Goal: Navigation & Orientation: Find specific page/section

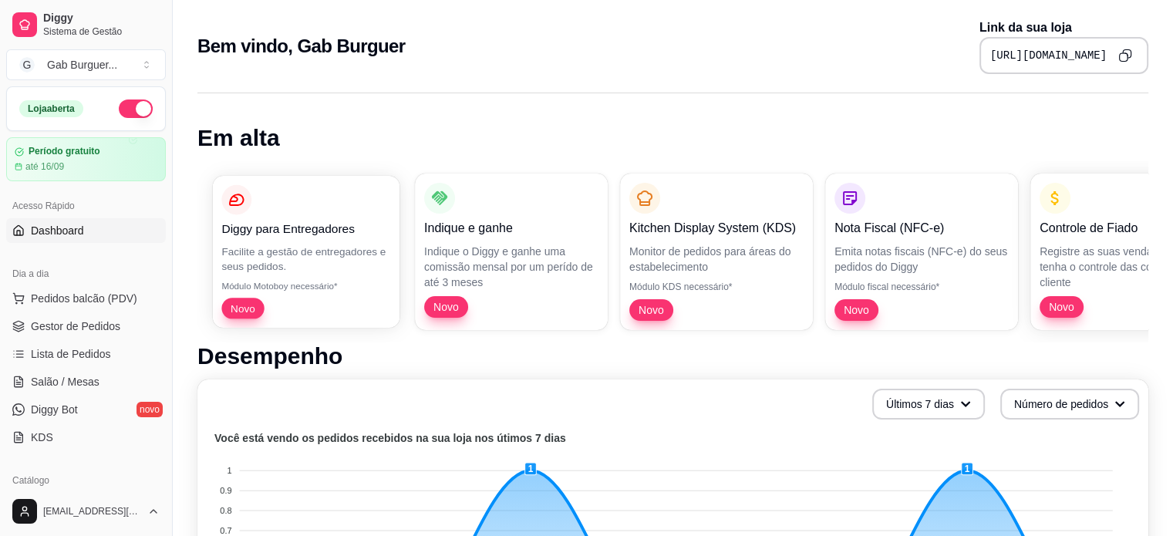
click at [277, 280] on p "Módulo Motoboy necessário*" at bounding box center [305, 286] width 169 height 12
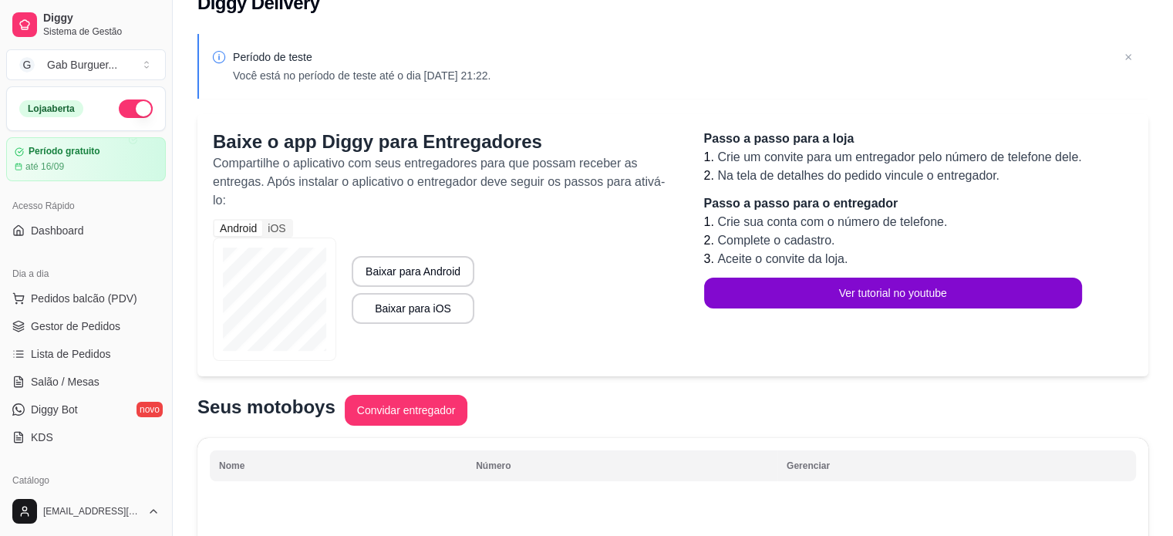
scroll to position [21, 0]
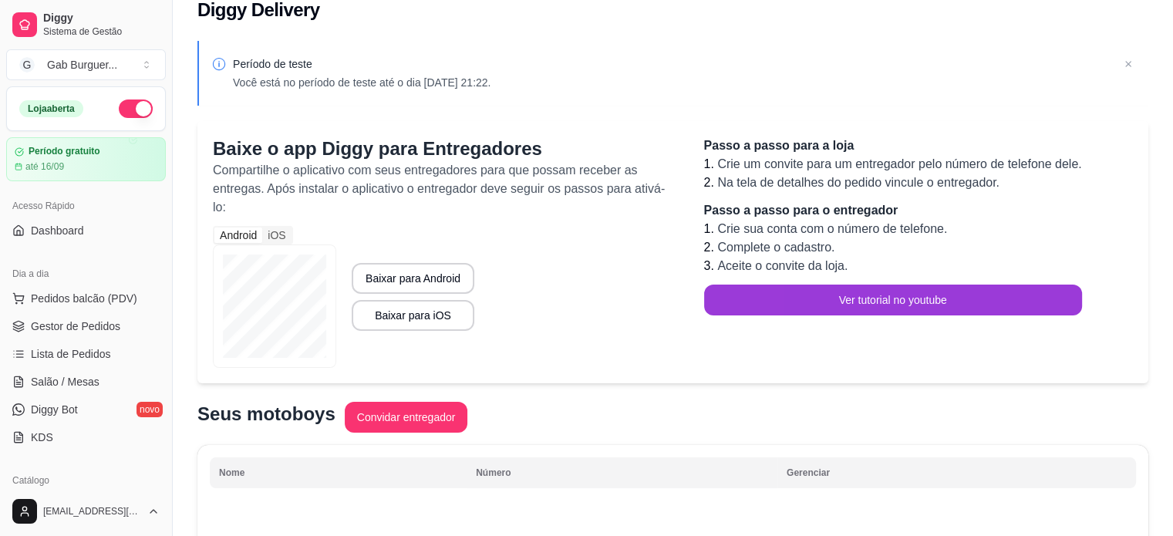
click at [947, 293] on button "Ver tutorial no youtube" at bounding box center [893, 300] width 378 height 31
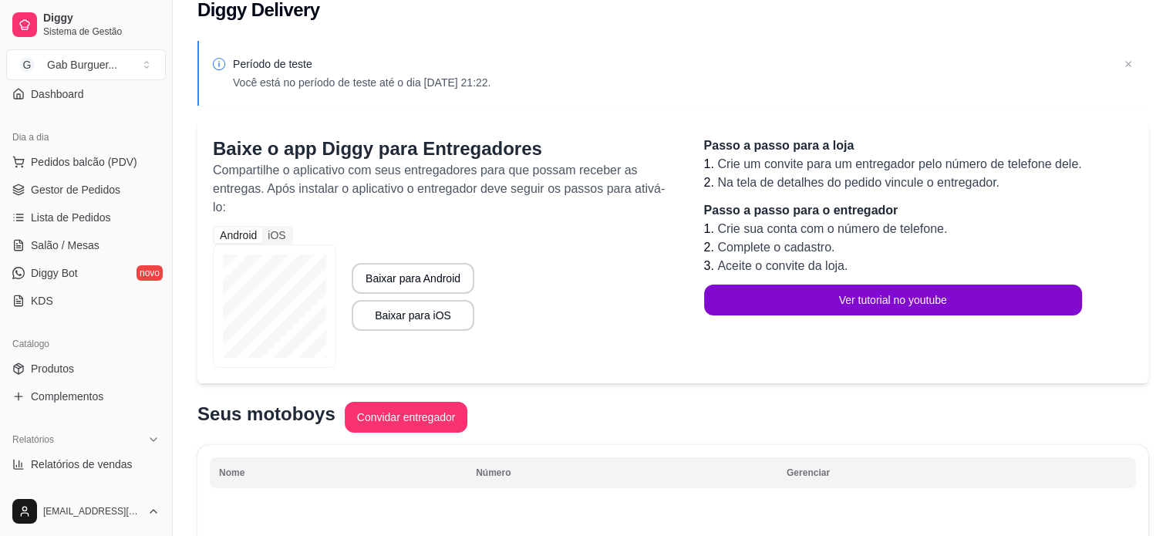
scroll to position [154, 0]
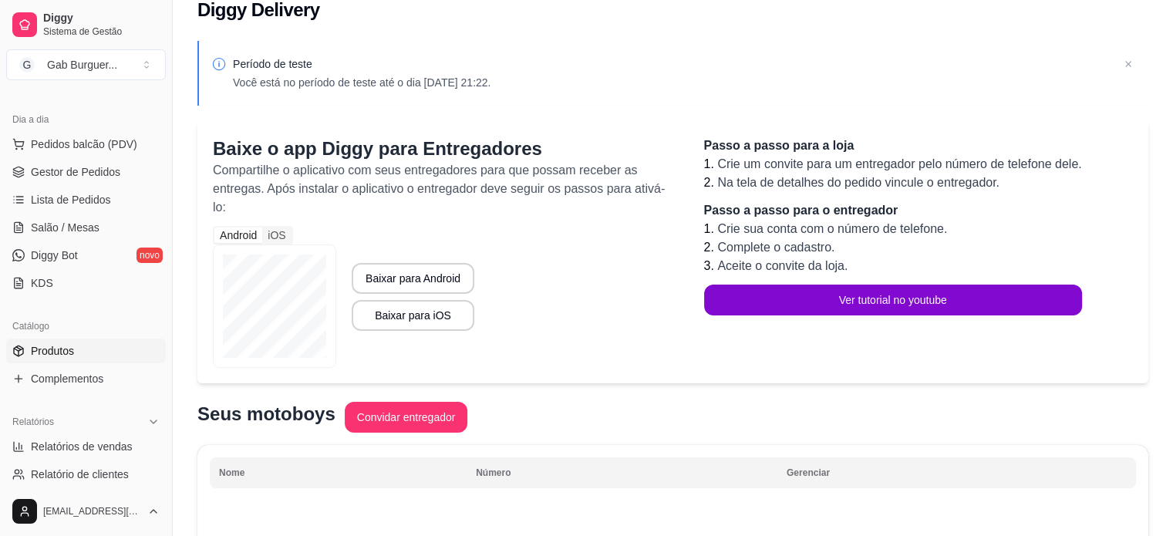
click at [102, 358] on link "Produtos" at bounding box center [86, 351] width 160 height 25
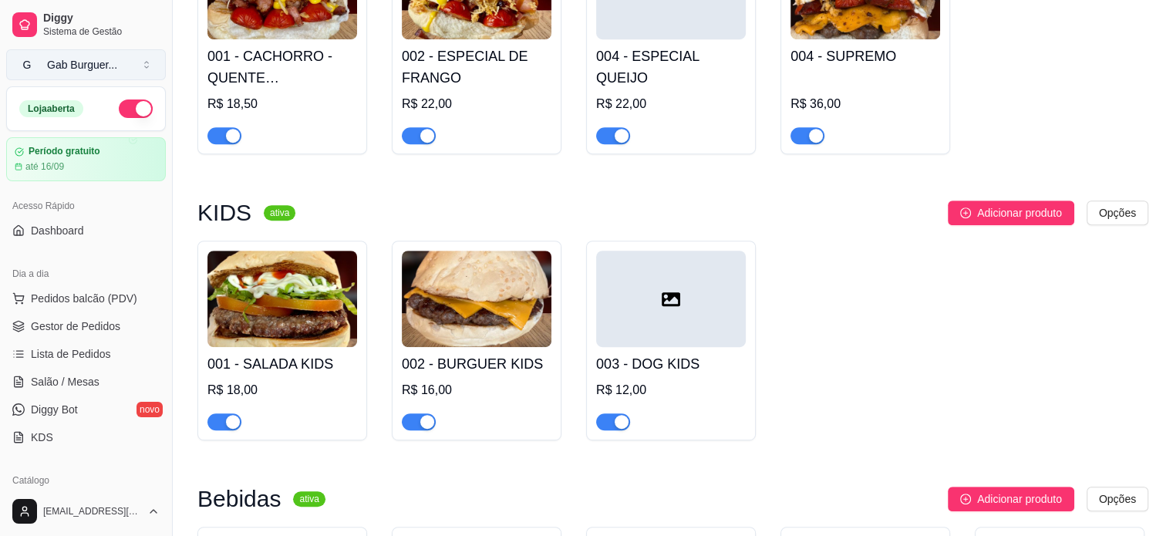
click at [67, 59] on div "Gab Burguer ..." at bounding box center [82, 64] width 70 height 15
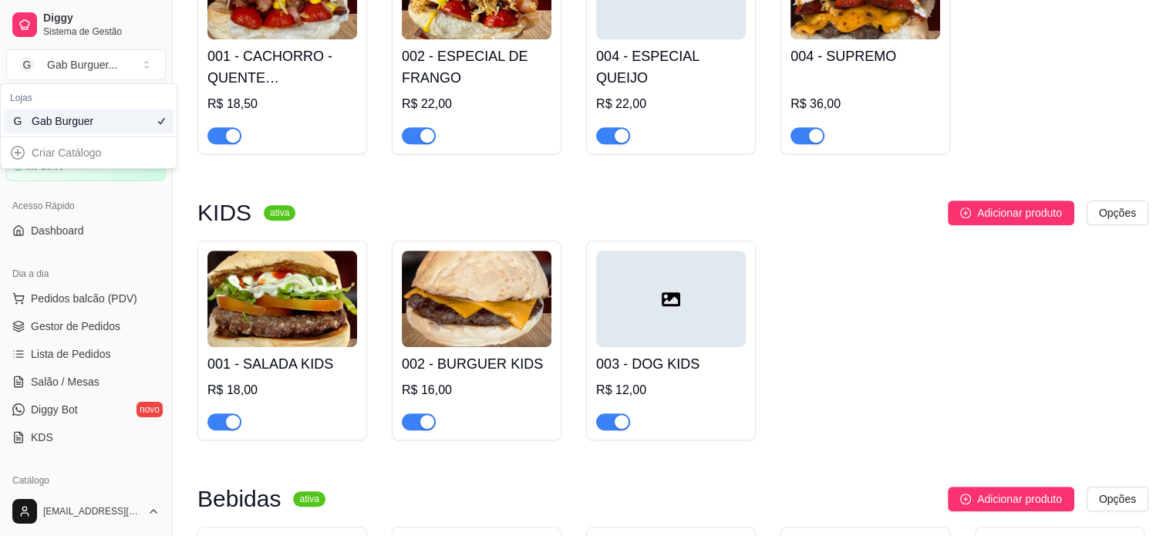
click at [75, 243] on div "Acesso Rápido Dashboard" at bounding box center [86, 218] width 172 height 62
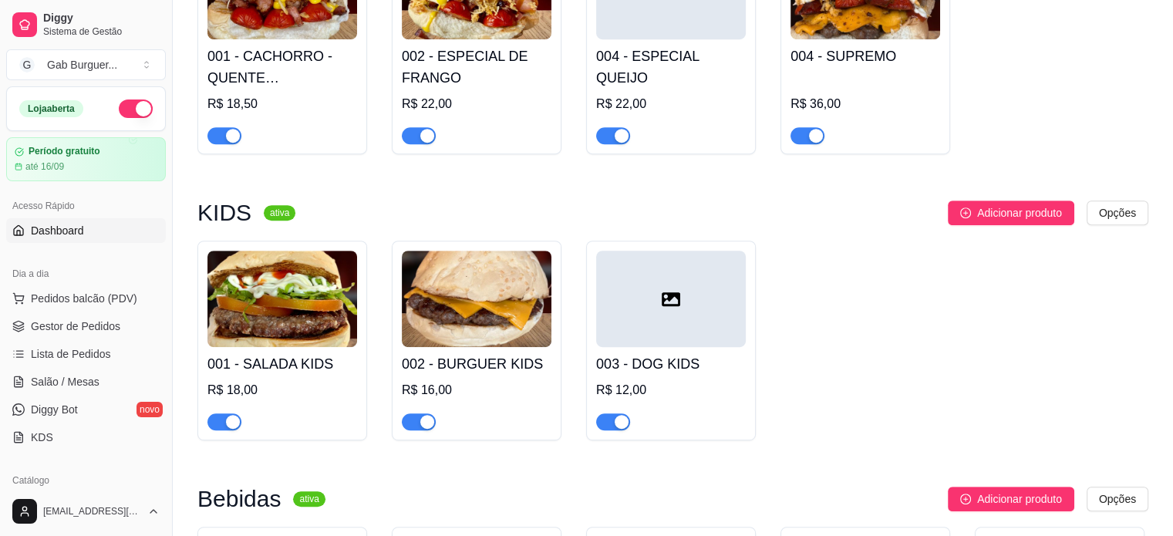
click at [78, 235] on span "Dashboard" at bounding box center [57, 230] width 53 height 15
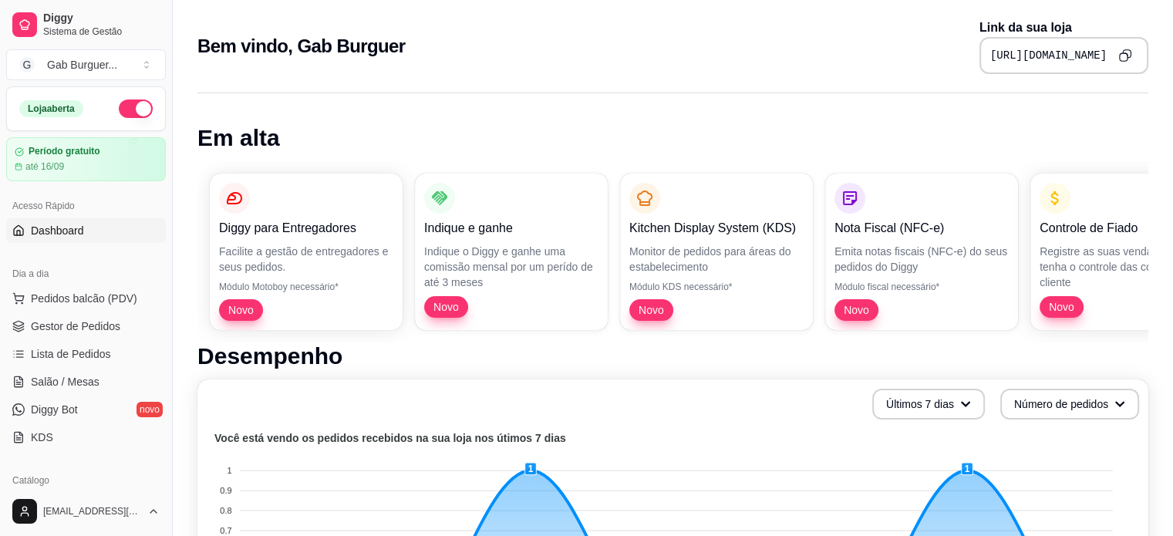
click at [1131, 48] on button "Copy to clipboard" at bounding box center [1125, 55] width 24 height 24
